Goal: Task Accomplishment & Management: Manage account settings

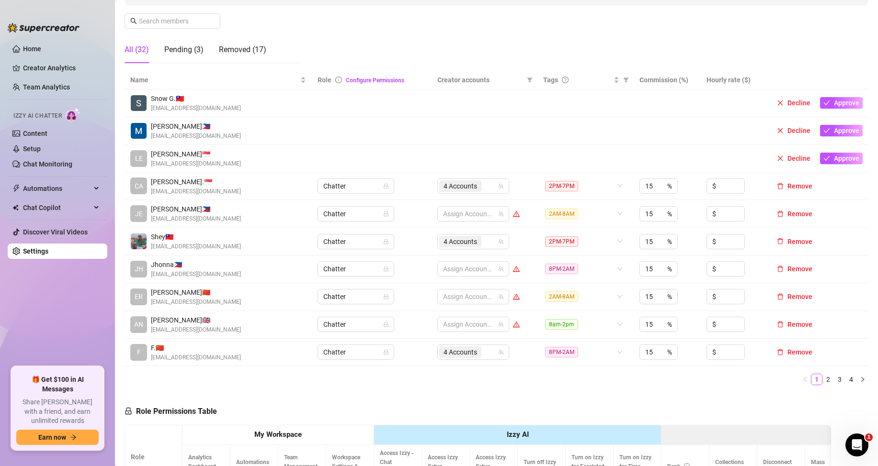
scroll to position [239, 0]
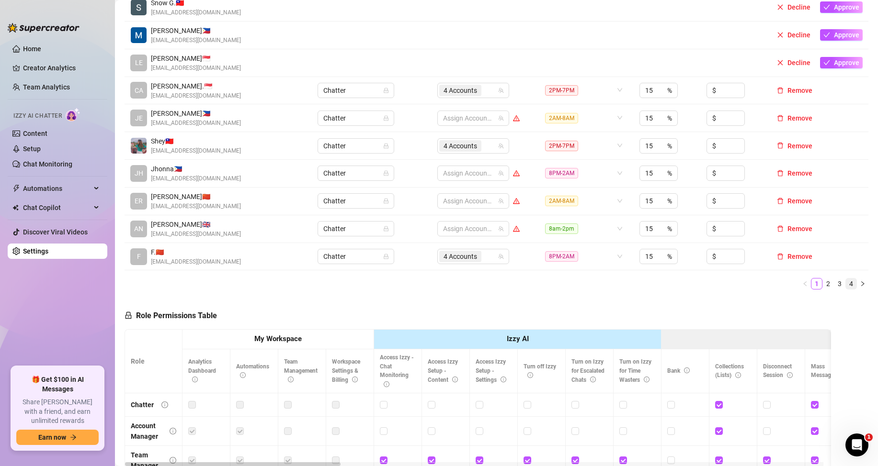
click at [846, 283] on link "4" at bounding box center [851, 284] width 11 height 11
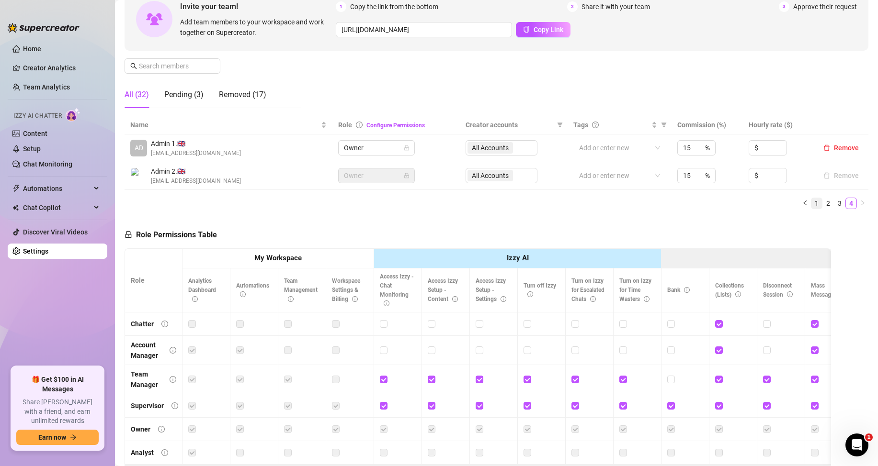
scroll to position [73, 0]
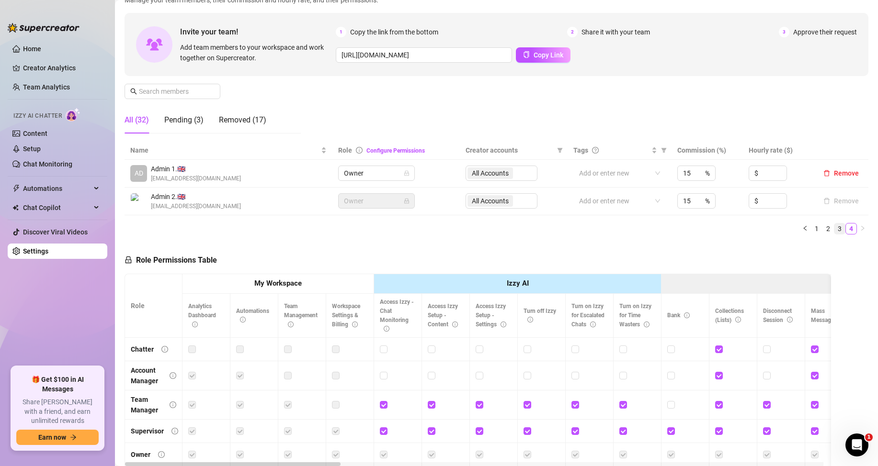
click at [834, 224] on link "3" at bounding box center [839, 229] width 11 height 11
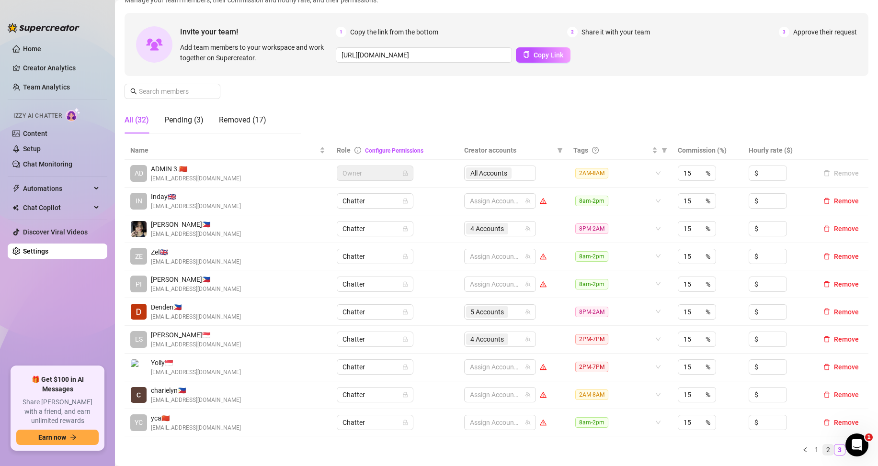
click at [823, 447] on link "2" at bounding box center [828, 450] width 11 height 11
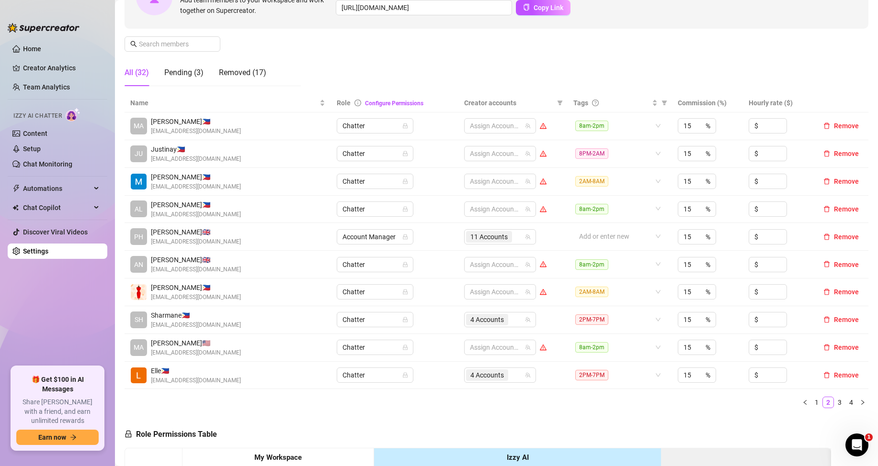
scroll to position [121, 0]
click at [811, 406] on link "1" at bounding box center [816, 402] width 11 height 11
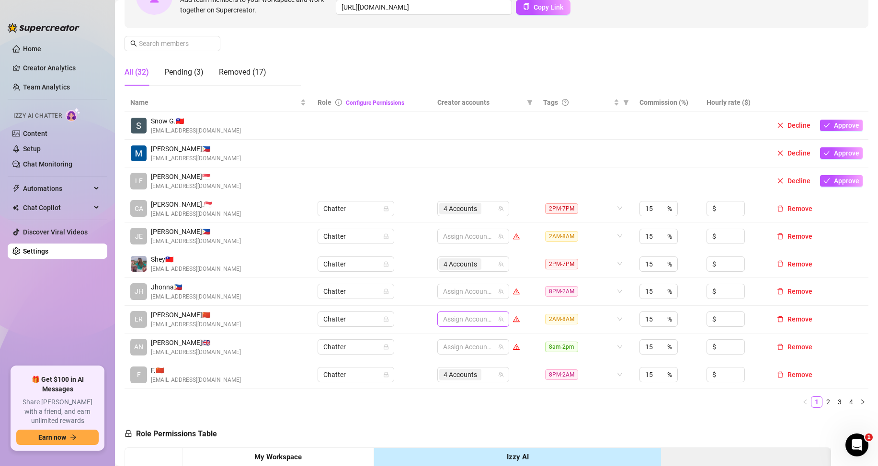
click at [451, 320] on div at bounding box center [468, 319] width 58 height 13
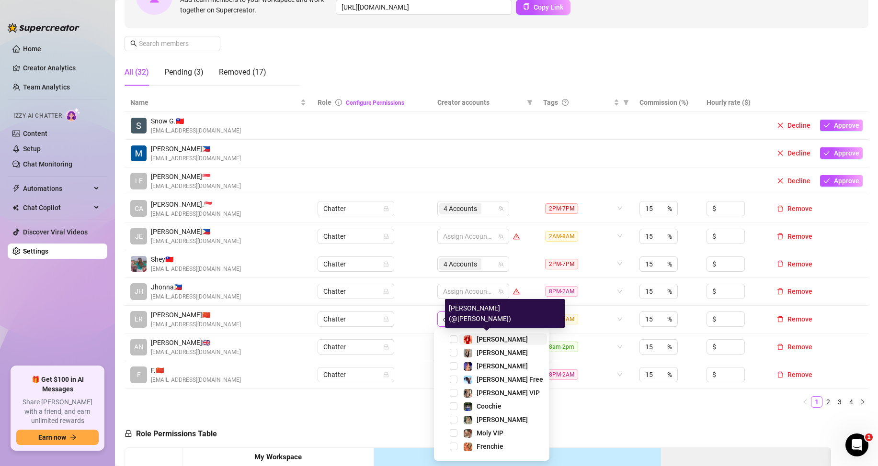
type input "cr"
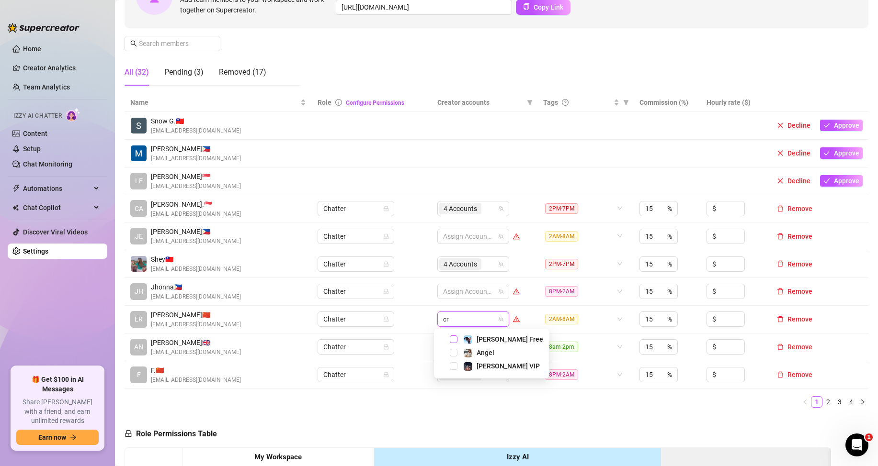
click at [451, 341] on span "Select tree node" at bounding box center [454, 340] width 8 height 8
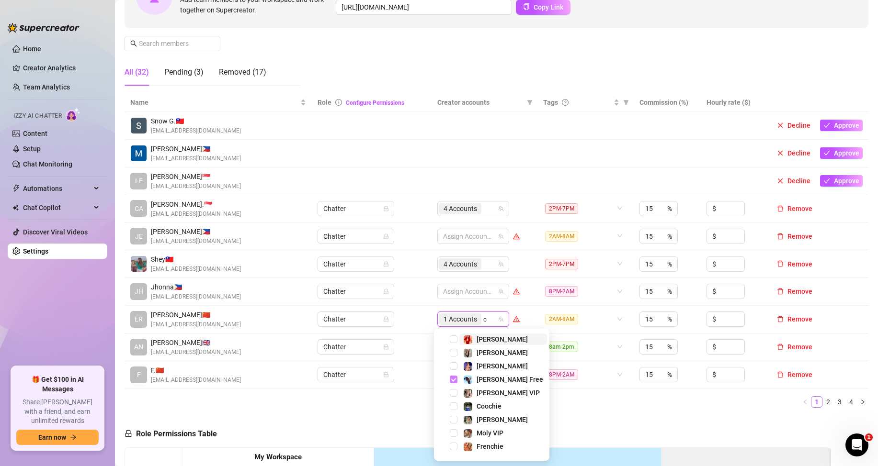
type input "cr"
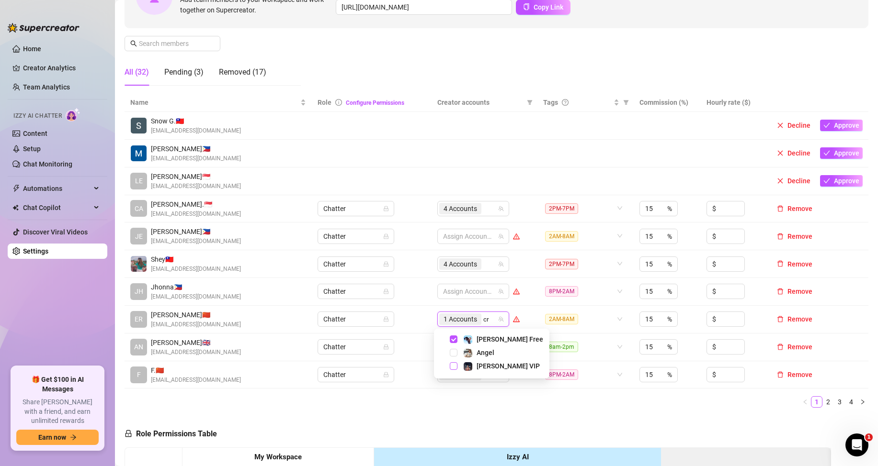
click at [453, 364] on span "Select tree node" at bounding box center [454, 366] width 8 height 8
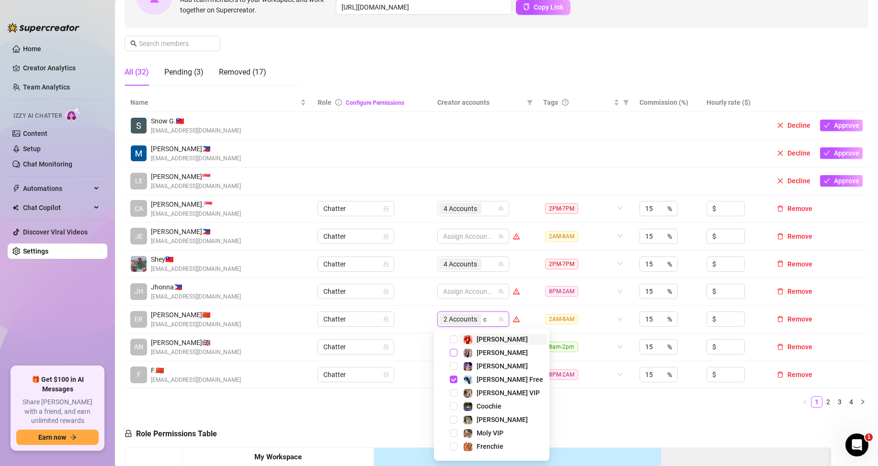
type input "ch"
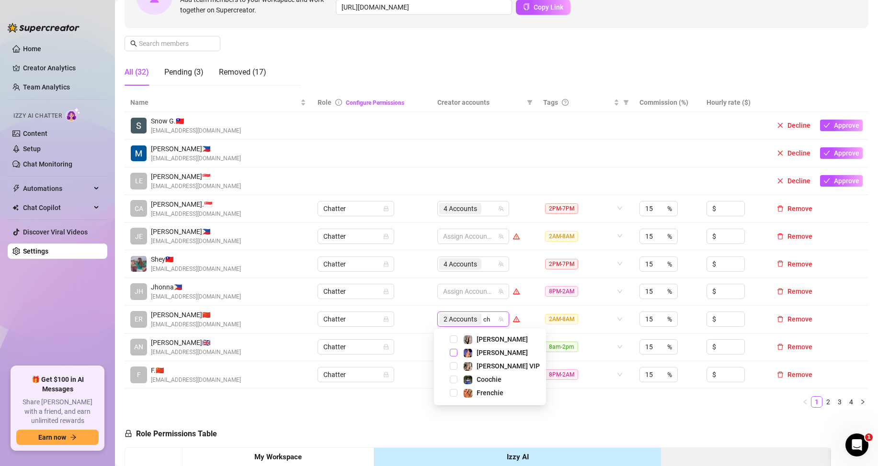
click at [457, 354] on span "Select tree node" at bounding box center [454, 353] width 8 height 8
type input "lan"
click at [453, 339] on span "Select tree node" at bounding box center [454, 340] width 8 height 8
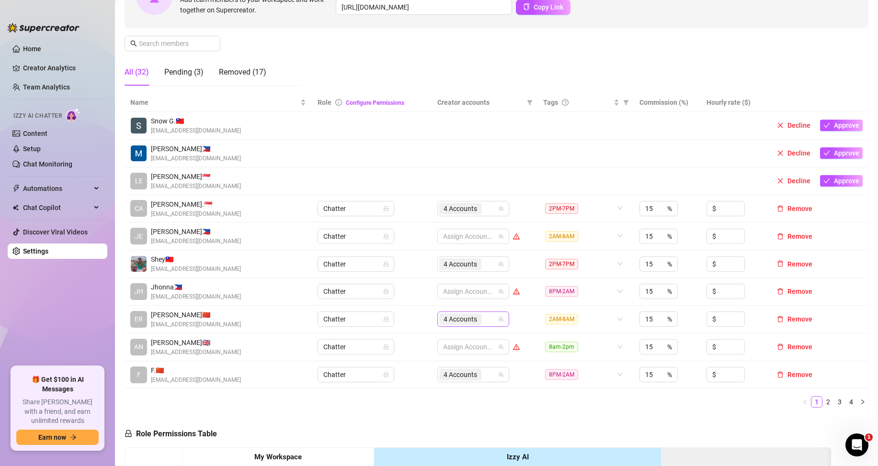
click at [485, 321] on div "4 Accounts" at bounding box center [468, 319] width 58 height 13
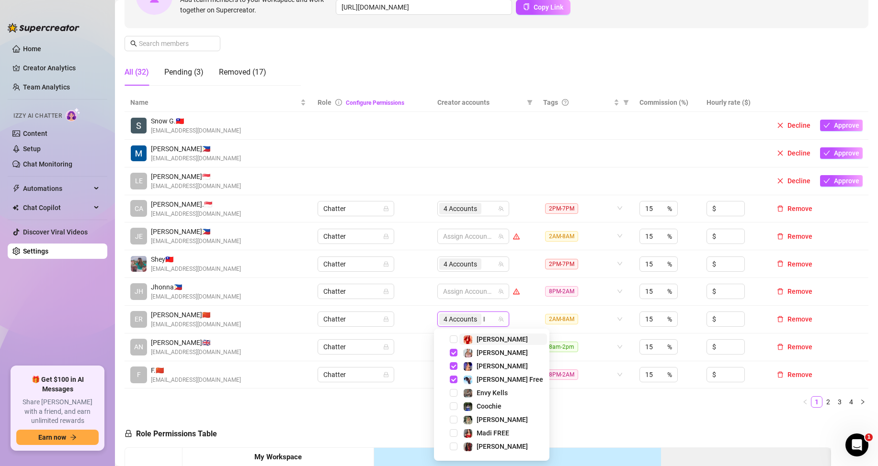
type input "lu"
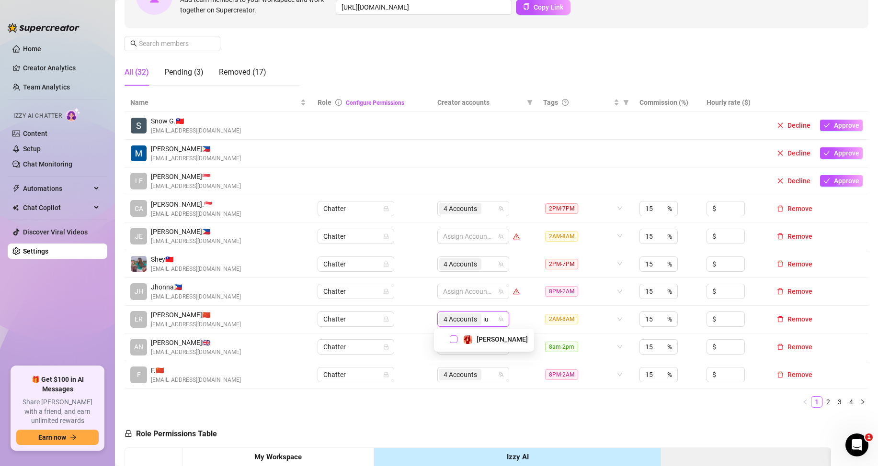
click at [454, 338] on span "Select tree node" at bounding box center [454, 340] width 8 height 8
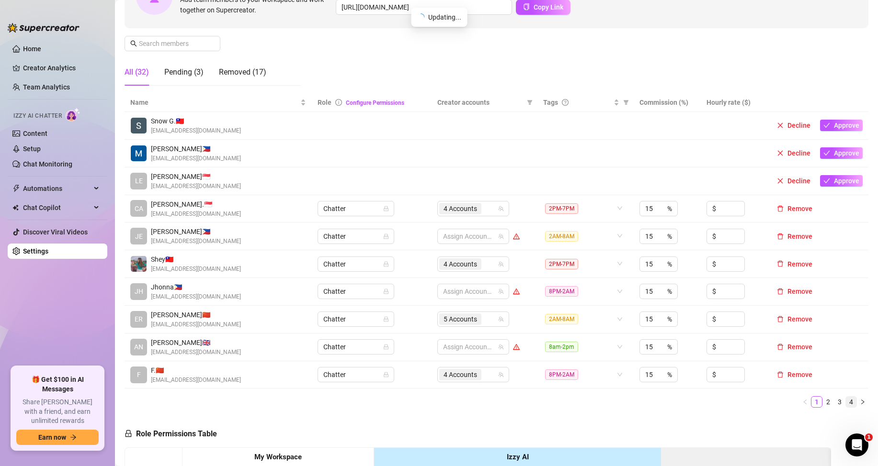
click at [846, 400] on link "4" at bounding box center [851, 402] width 11 height 11
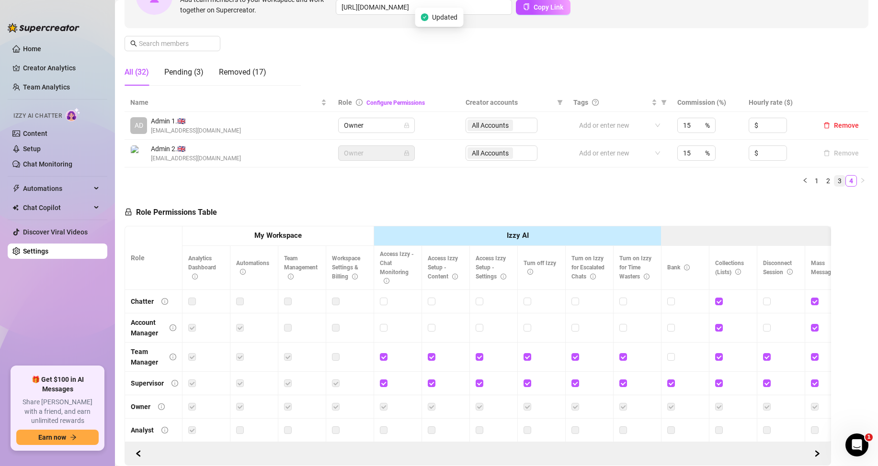
click at [834, 182] on link "3" at bounding box center [839, 181] width 11 height 11
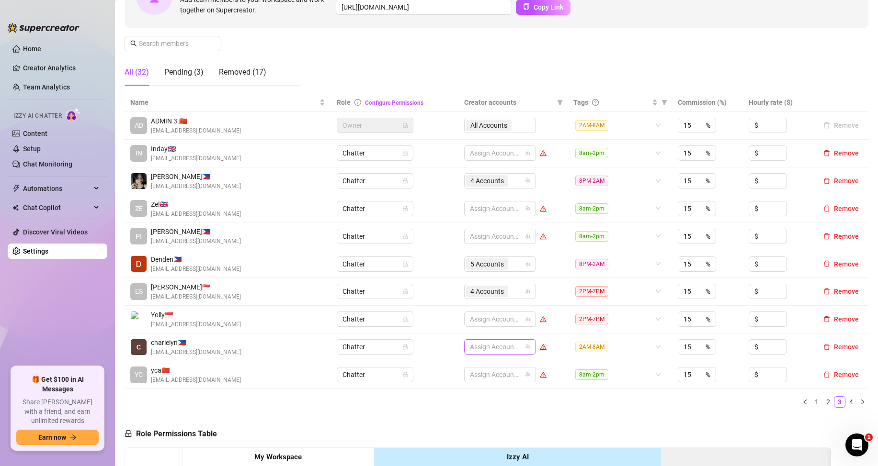
click at [499, 347] on div at bounding box center [495, 346] width 58 height 13
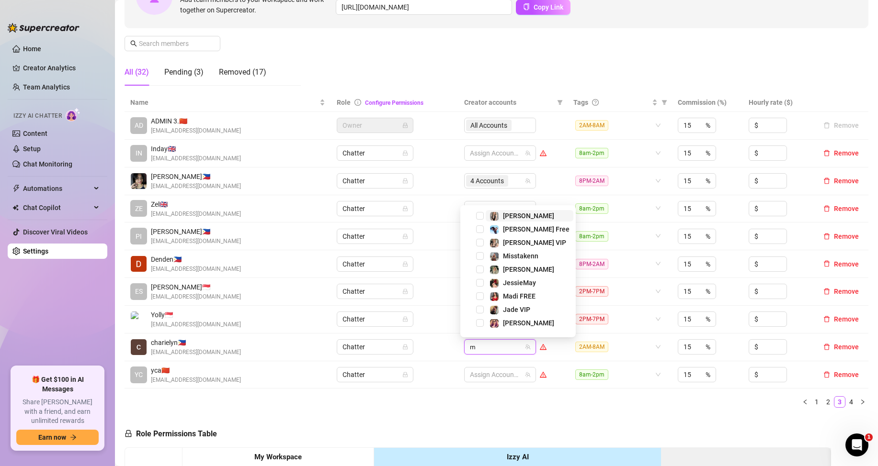
type input "mo"
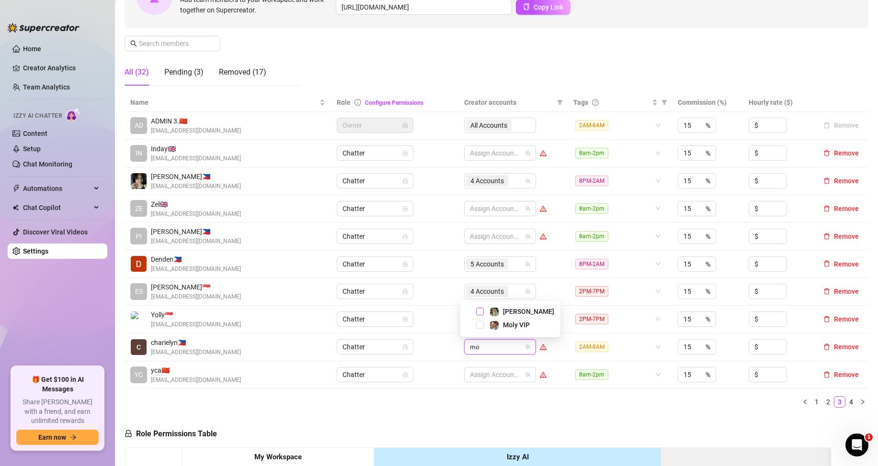
click at [479, 311] on span "Select tree node" at bounding box center [480, 312] width 8 height 8
type input "mo"
click at [481, 326] on span "Select tree node" at bounding box center [480, 325] width 8 height 8
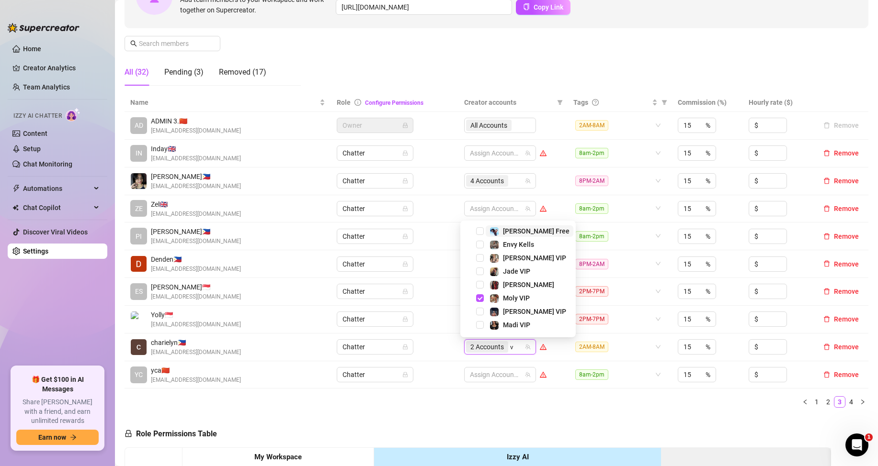
type input "va"
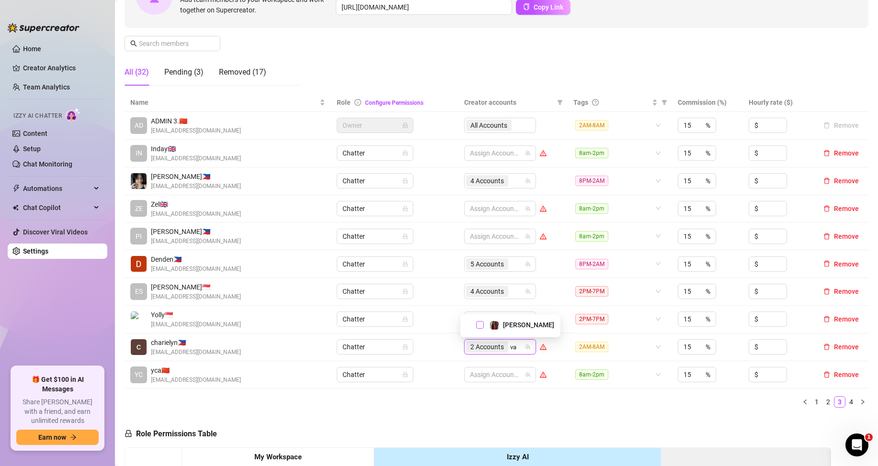
click at [481, 324] on span "Select tree node" at bounding box center [480, 325] width 8 height 8
type input "an"
click at [481, 322] on span "Select tree node" at bounding box center [480, 325] width 8 height 8
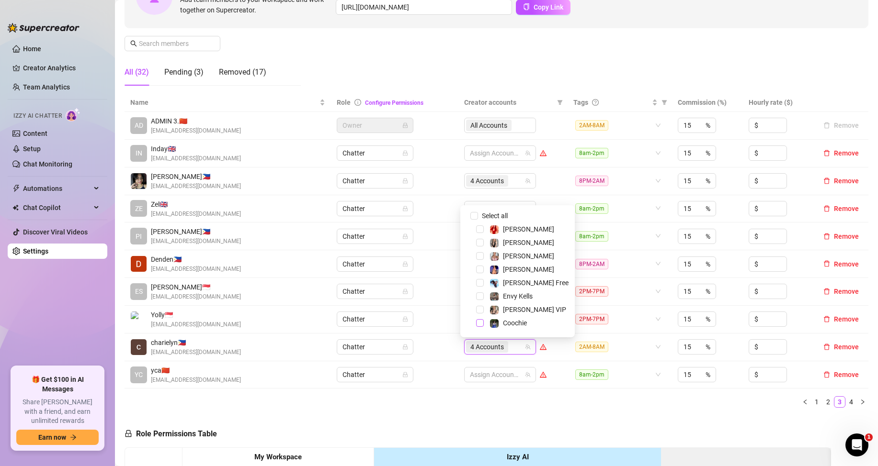
type input "l"
click at [577, 406] on ul "1 2 3 4" at bounding box center [496, 401] width 744 height 11
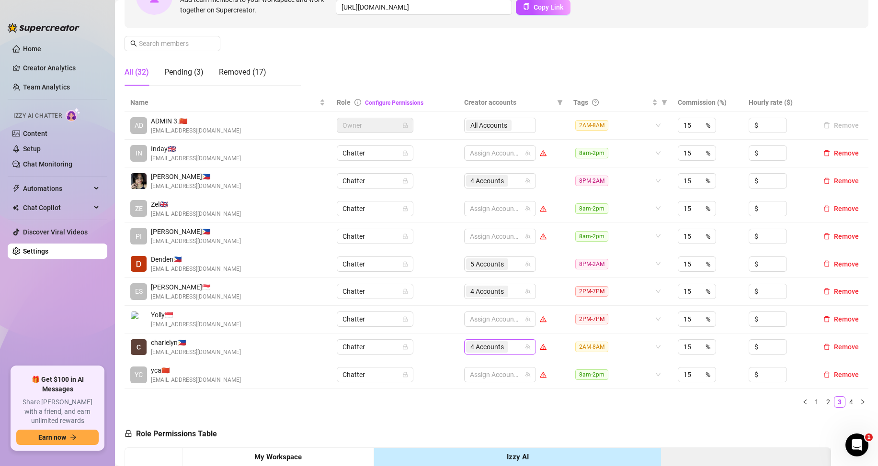
click at [518, 347] on div "4 Accounts" at bounding box center [495, 346] width 58 height 13
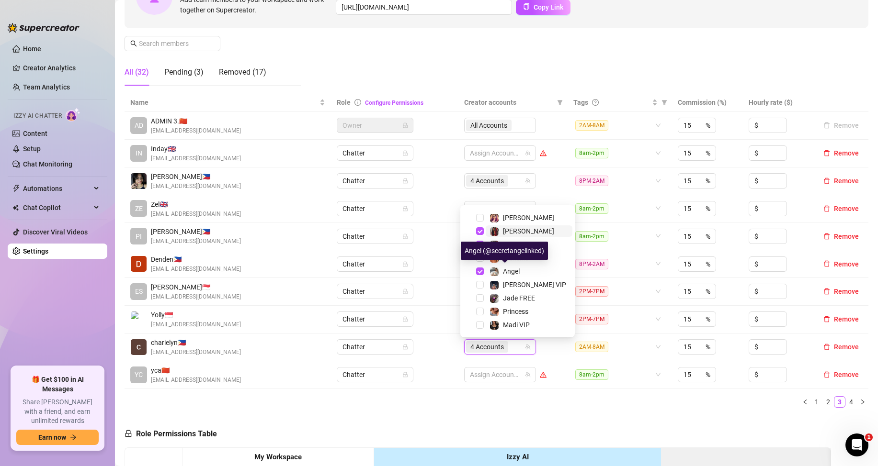
scroll to position [138, 0]
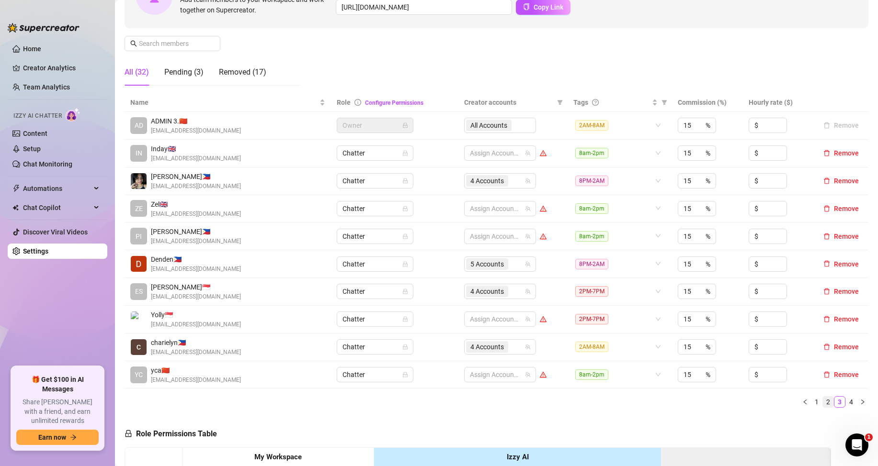
click at [825, 402] on li "2" at bounding box center [827, 401] width 11 height 11
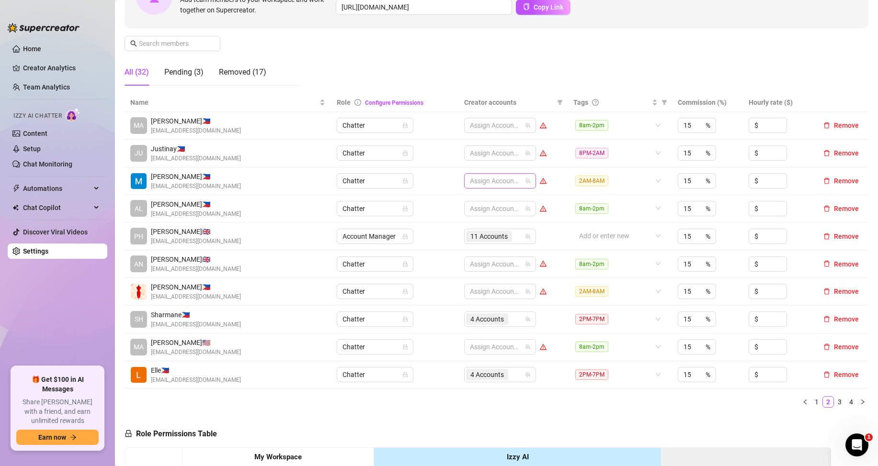
click at [506, 180] on div at bounding box center [495, 180] width 58 height 13
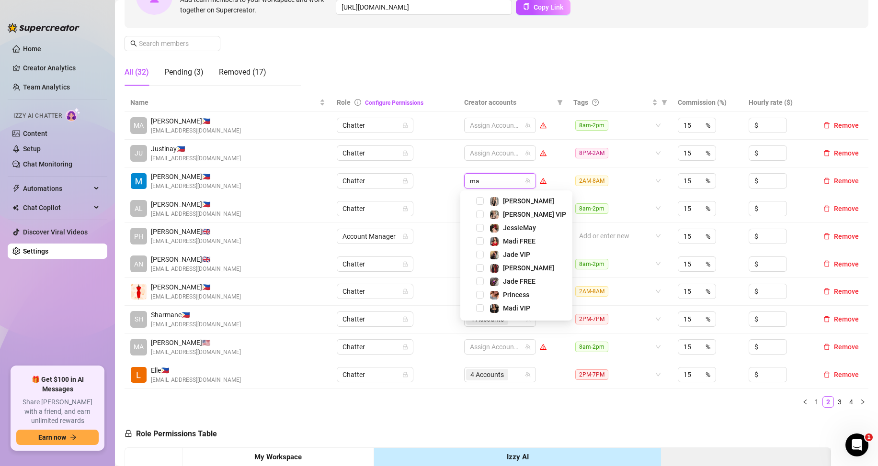
type input "mad"
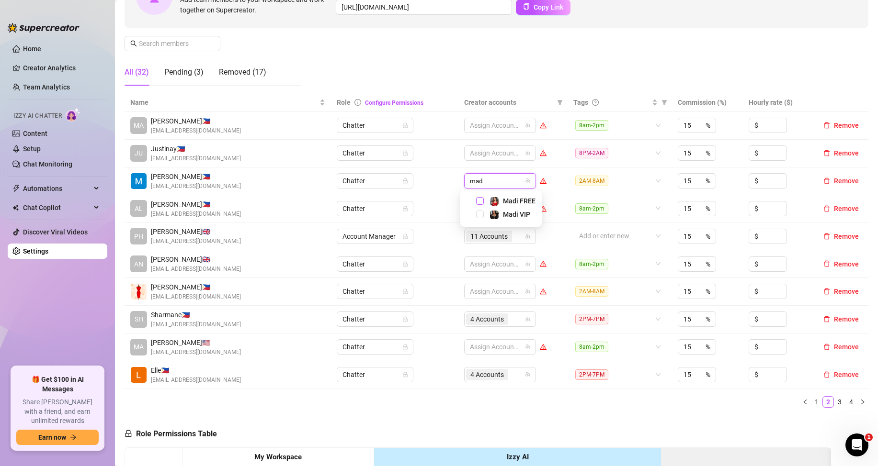
click at [479, 200] on span "Select tree node" at bounding box center [480, 201] width 8 height 8
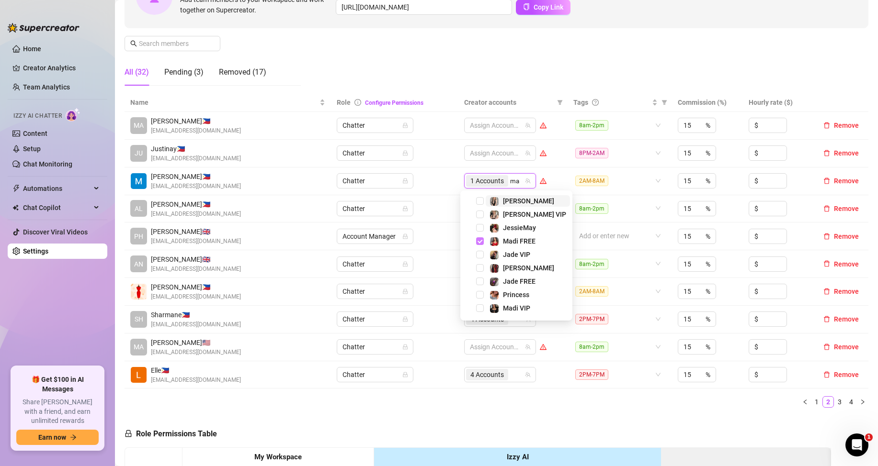
type input "mad"
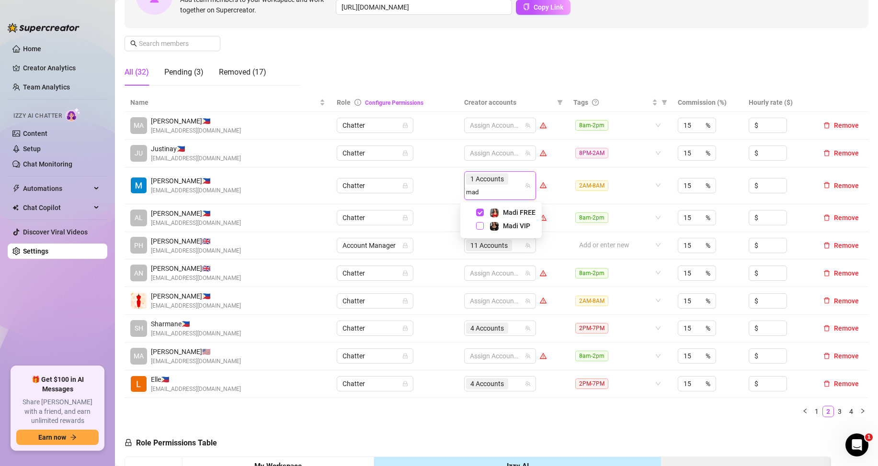
click at [480, 223] on span "Select tree node" at bounding box center [480, 226] width 8 height 8
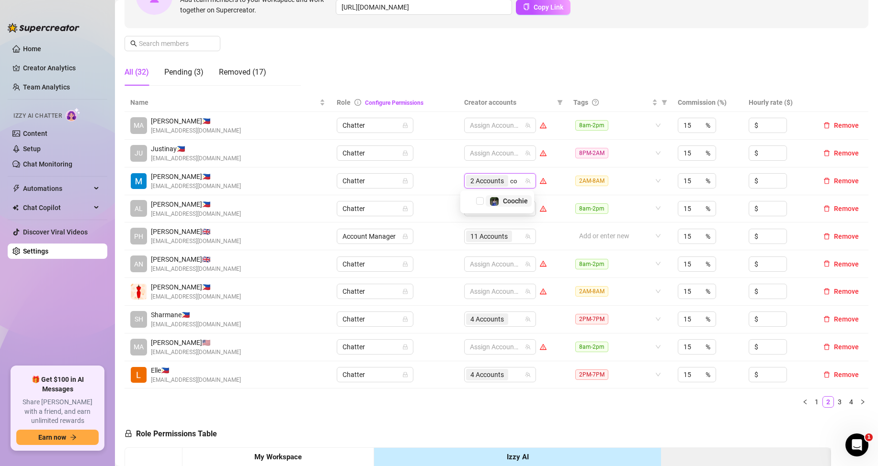
type input "coo"
click at [480, 200] on span "Select tree node" at bounding box center [480, 201] width 8 height 8
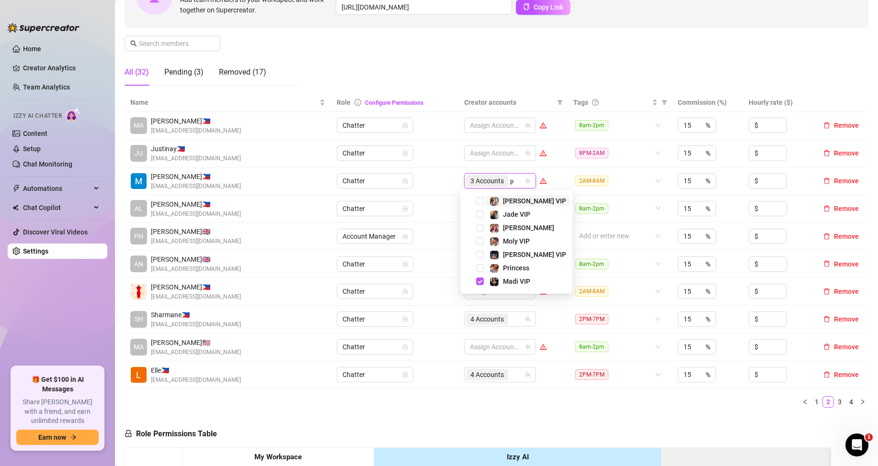
type input "ph"
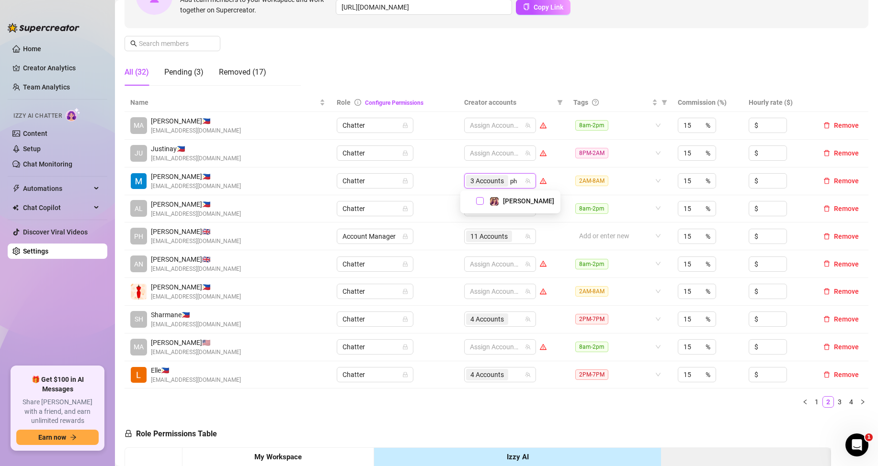
click at [483, 203] on span "Select tree node" at bounding box center [480, 201] width 8 height 8
click at [512, 183] on div "4 Accounts" at bounding box center [495, 180] width 58 height 13
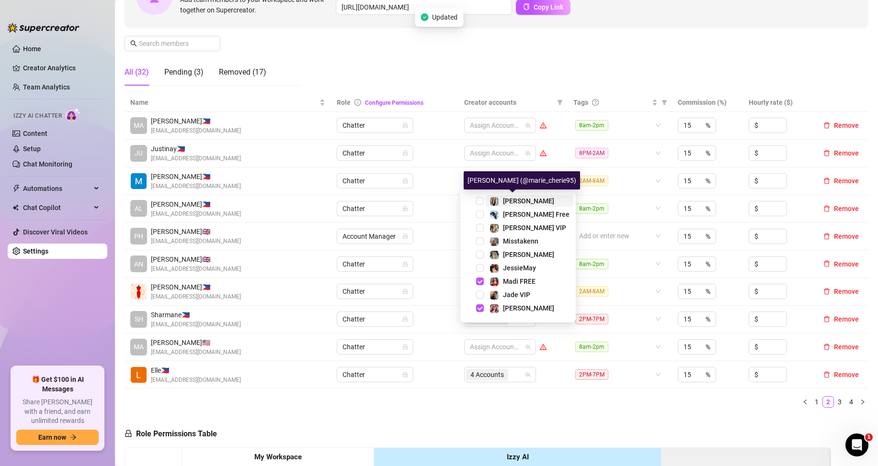
type input "mi"
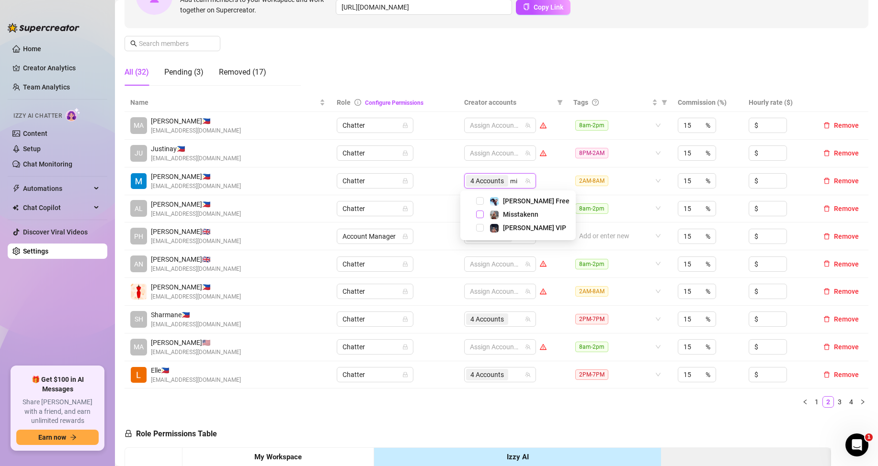
click at [479, 214] on span "Select tree node" at bounding box center [480, 215] width 8 height 8
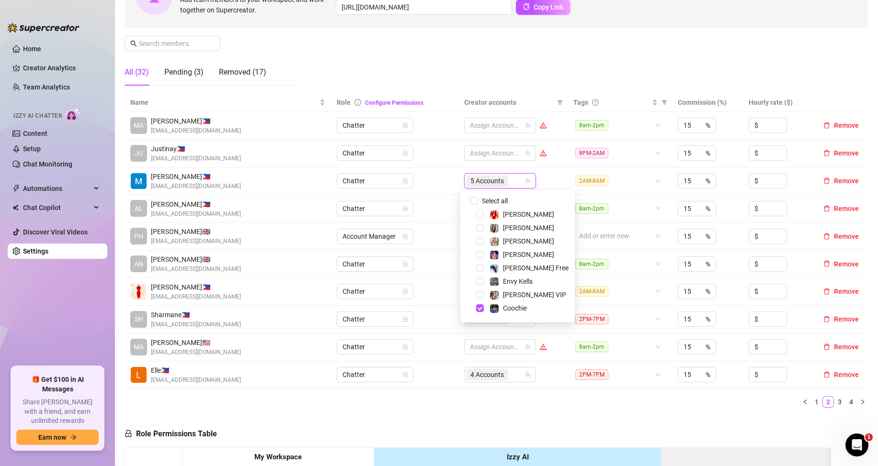
click at [576, 410] on div "Name Role Configure Permissions Creator accounts Tags Commission (%) Hourly rat…" at bounding box center [496, 254] width 744 height 322
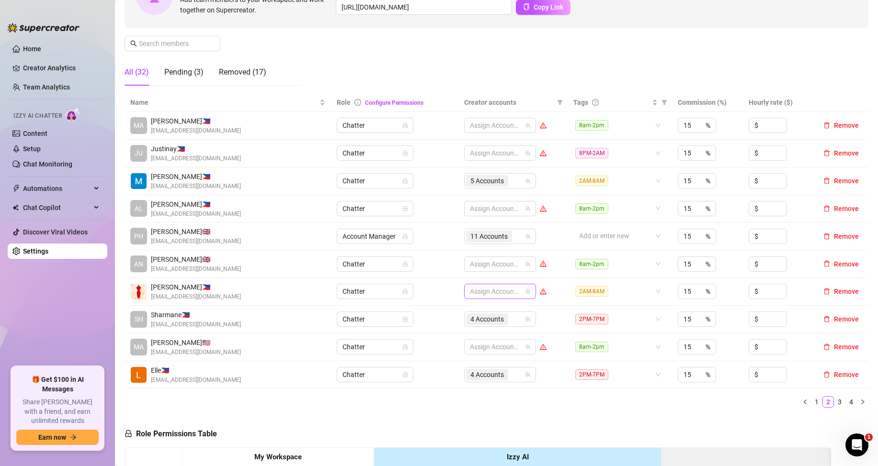
click at [488, 296] on div at bounding box center [495, 291] width 58 height 13
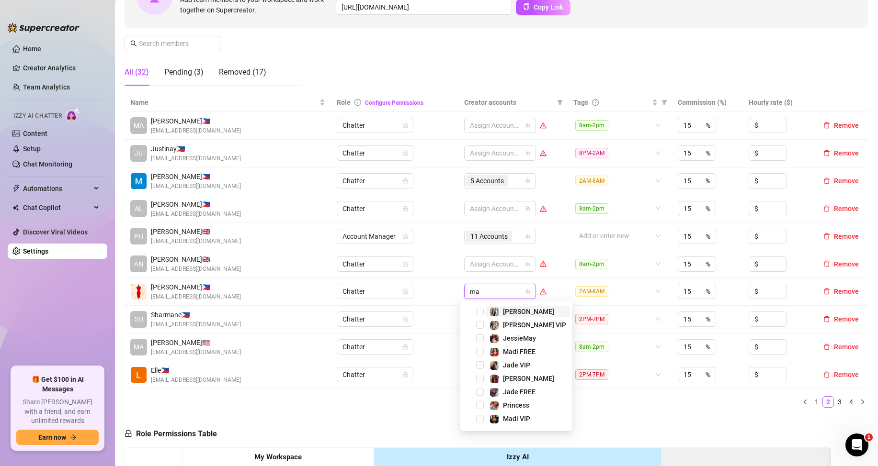
type input "mar"
click at [481, 312] on span "Select tree node" at bounding box center [480, 312] width 8 height 8
click at [512, 295] on div "1 Accounts" at bounding box center [495, 291] width 58 height 13
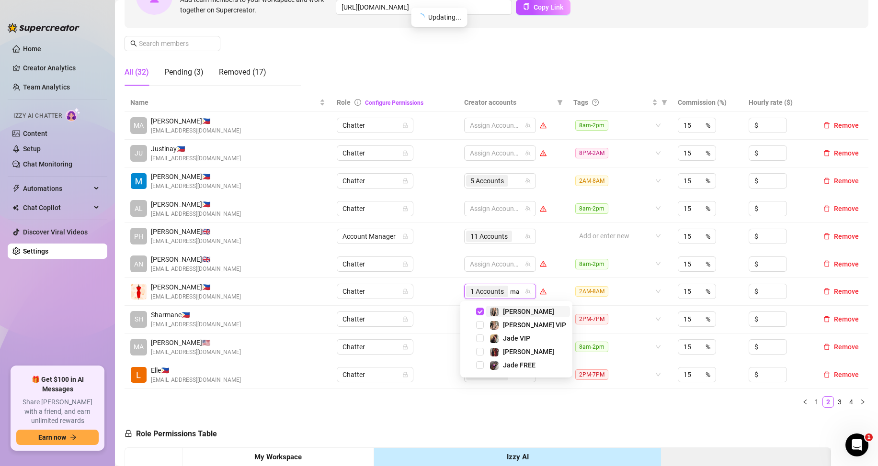
type input "mar"
click at [481, 324] on span "Select tree node" at bounding box center [480, 325] width 8 height 8
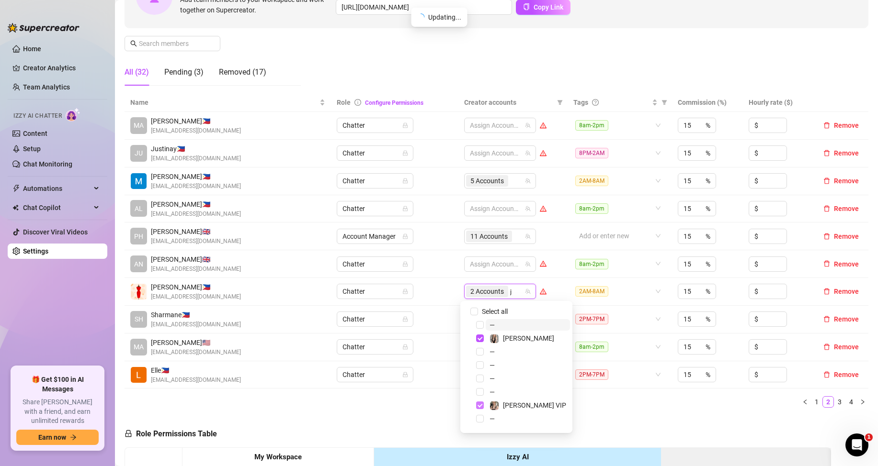
type input "je"
click at [480, 308] on span "Select tree node" at bounding box center [480, 312] width 8 height 8
click at [510, 292] on input "search" at bounding box center [511, 291] width 2 height 11
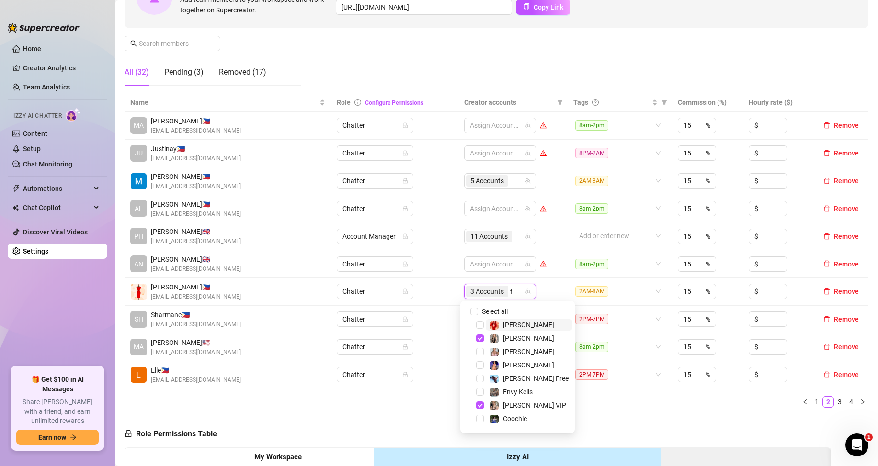
type input "fr"
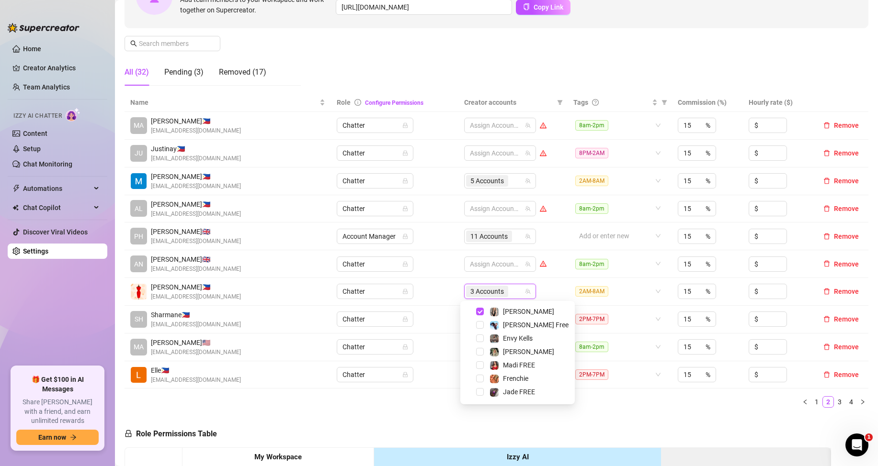
click at [515, 294] on div "3 Accounts" at bounding box center [495, 291] width 58 height 13
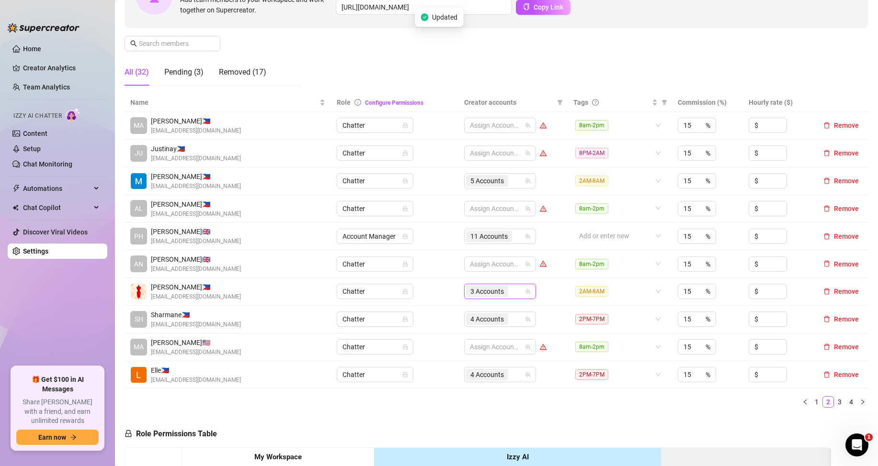
click at [515, 291] on div "3 Accounts" at bounding box center [495, 291] width 58 height 13
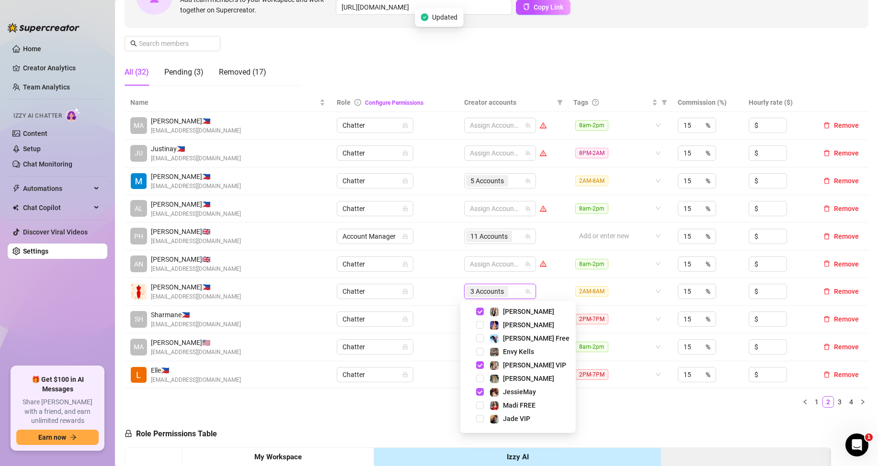
type input "r"
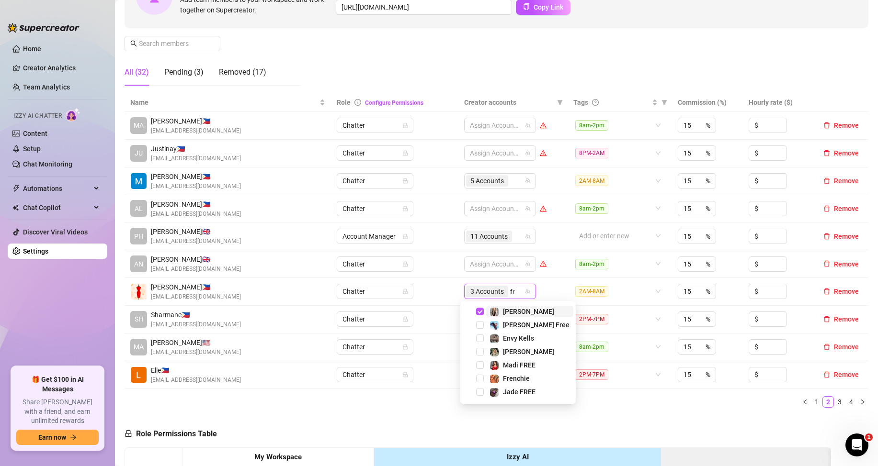
type input "fre"
click at [480, 378] on span "Select tree node" at bounding box center [480, 379] width 8 height 8
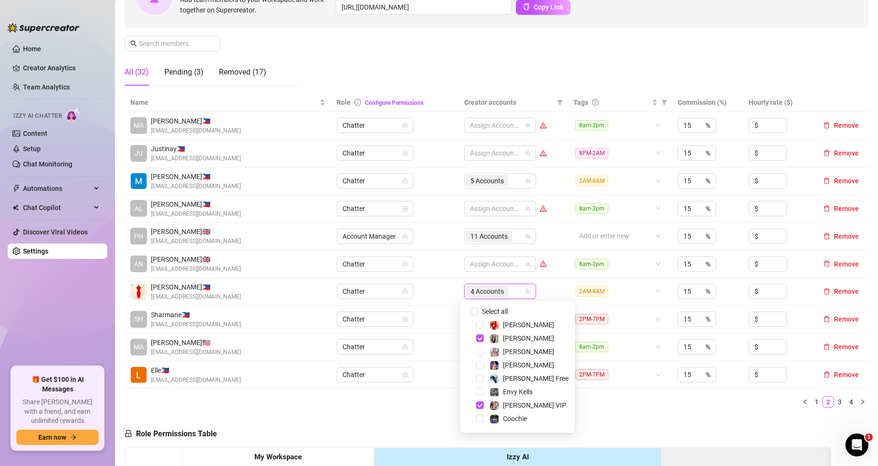
type input "c"
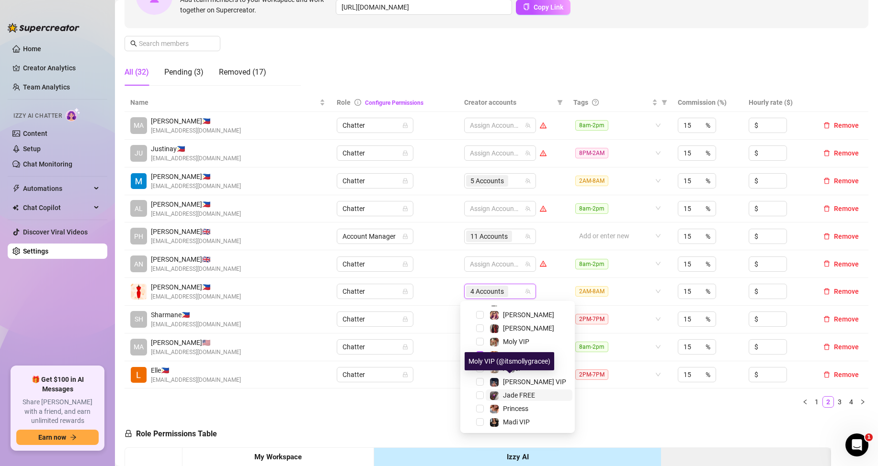
scroll to position [186, 0]
click at [482, 408] on span "Select tree node" at bounding box center [480, 408] width 8 height 8
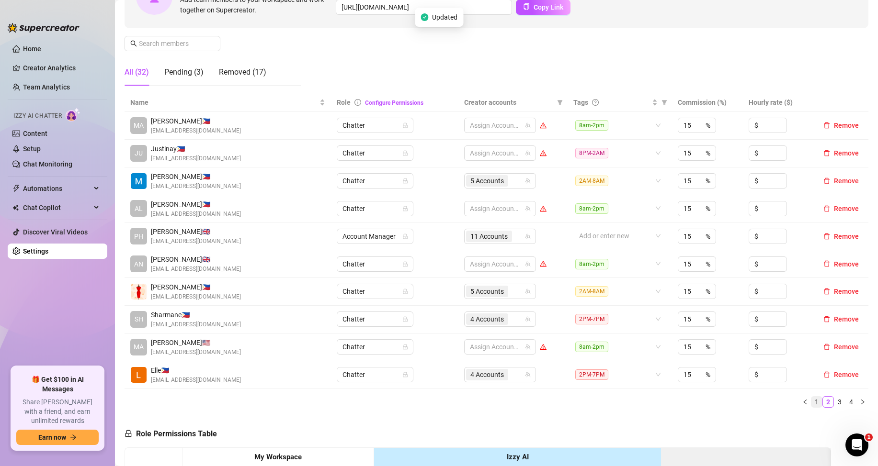
click at [811, 402] on link "1" at bounding box center [816, 402] width 11 height 11
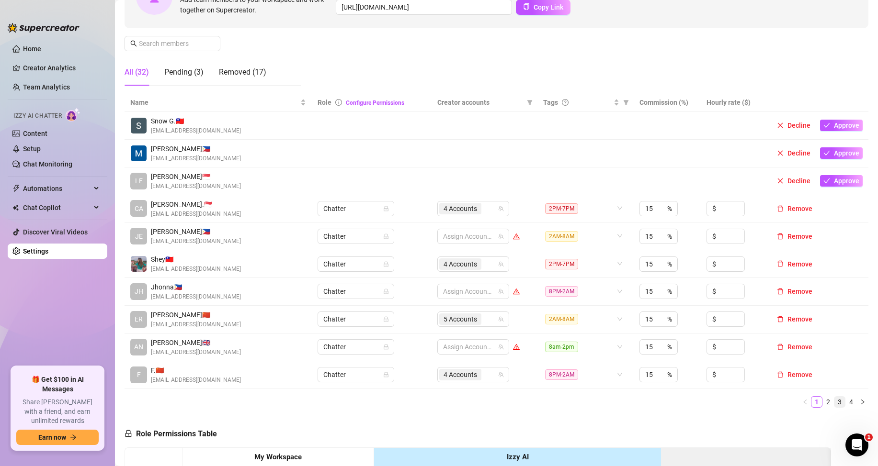
click at [834, 402] on link "3" at bounding box center [839, 402] width 11 height 11
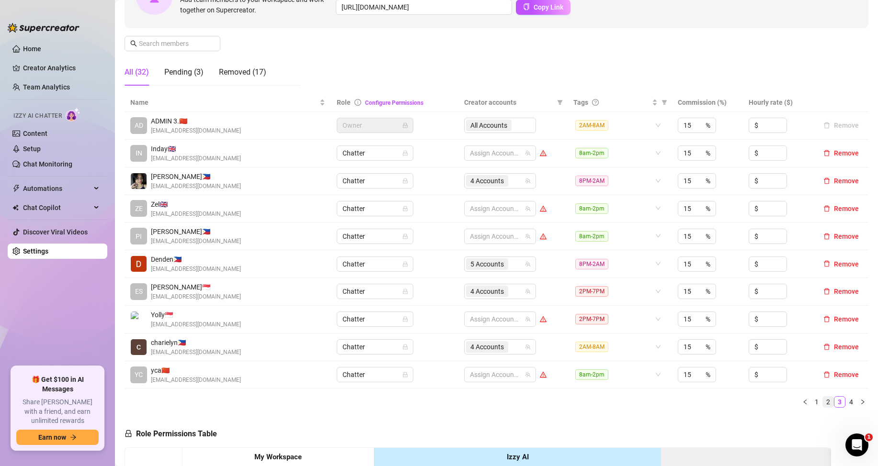
click at [823, 402] on link "2" at bounding box center [828, 402] width 11 height 11
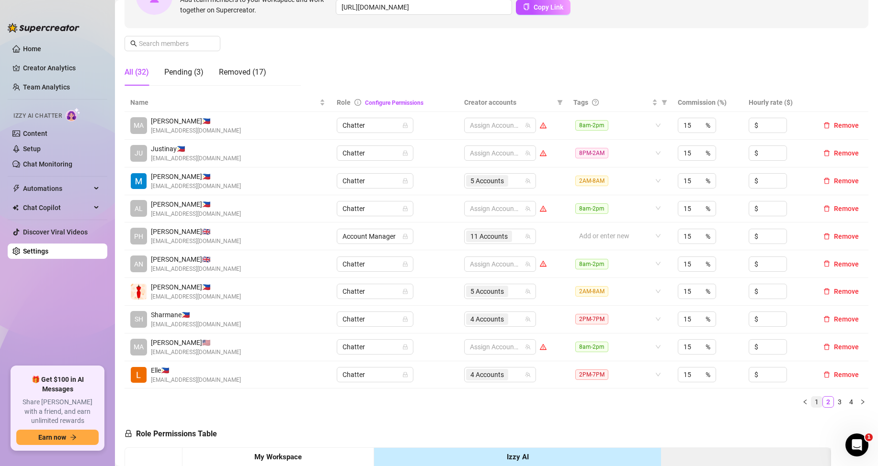
click at [811, 401] on link "1" at bounding box center [816, 402] width 11 height 11
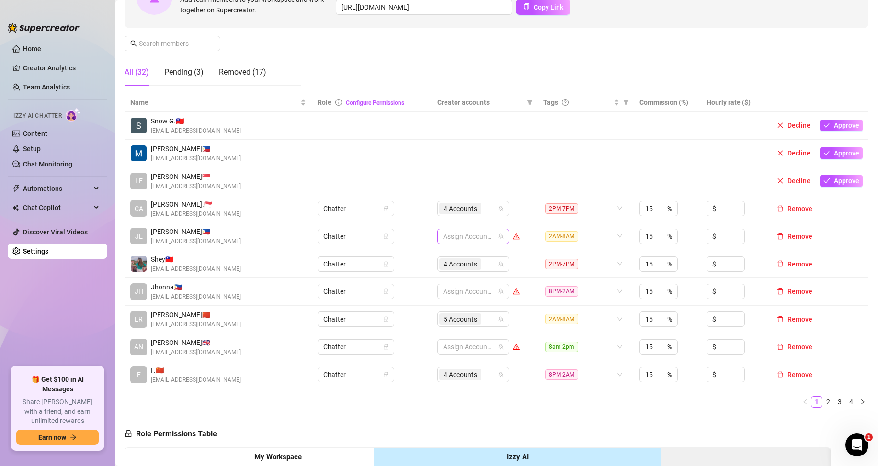
click at [463, 238] on div at bounding box center [468, 236] width 58 height 13
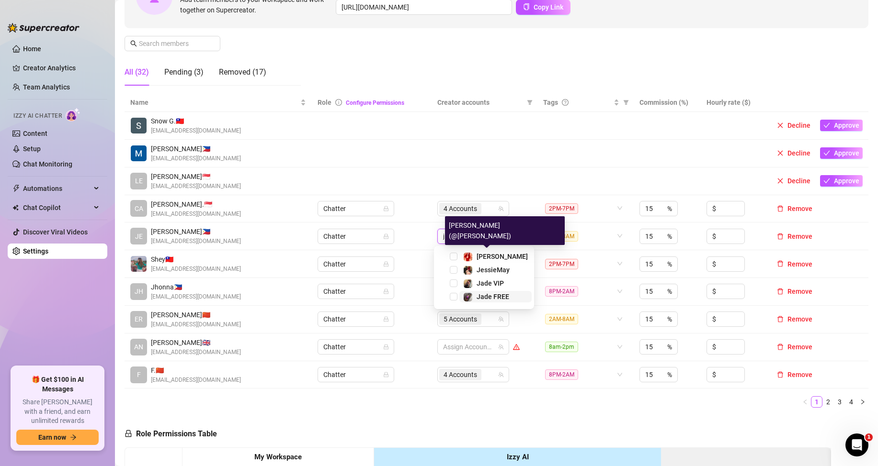
type input "ja"
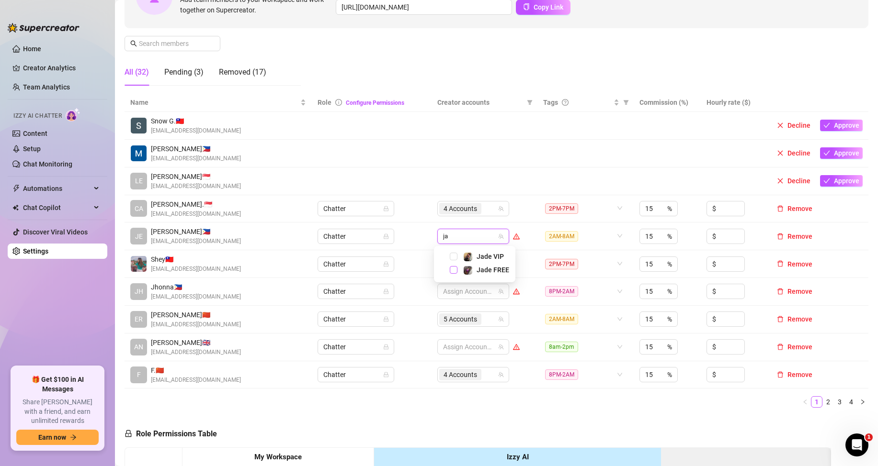
click at [451, 270] on span "Select tree node" at bounding box center [454, 270] width 8 height 8
type input "jad"
click at [454, 258] on span "Select tree node" at bounding box center [454, 257] width 8 height 8
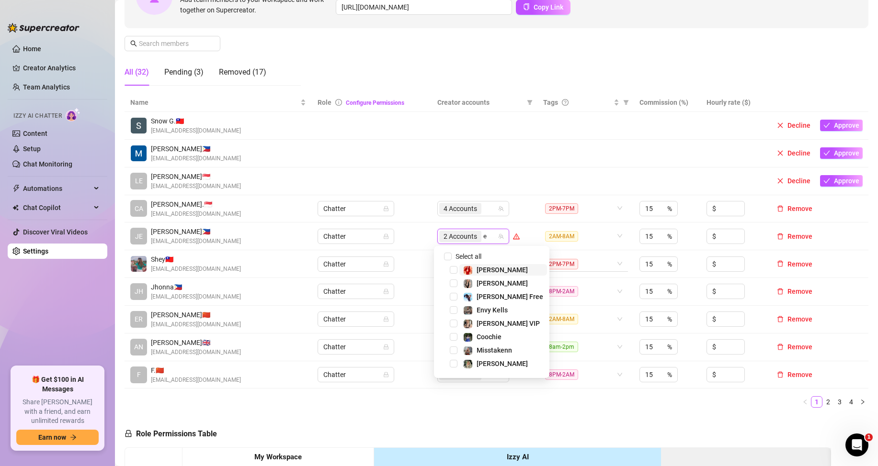
type input "en"
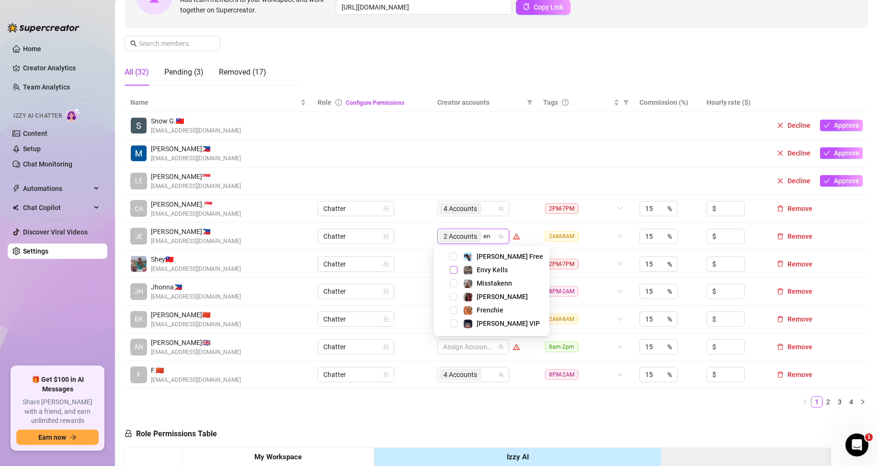
click at [454, 266] on span "Select tree node" at bounding box center [454, 270] width 8 height 8
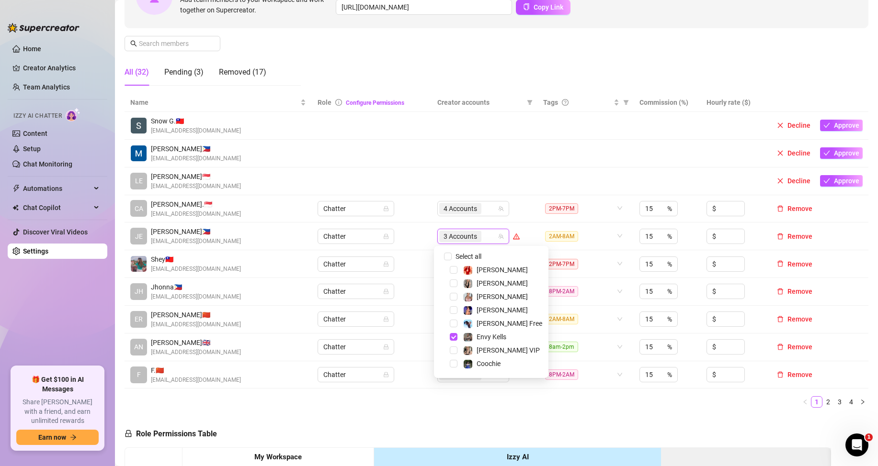
click at [656, 403] on ul "1 2 3 4" at bounding box center [496, 401] width 744 height 11
